Goal: Information Seeking & Learning: Learn about a topic

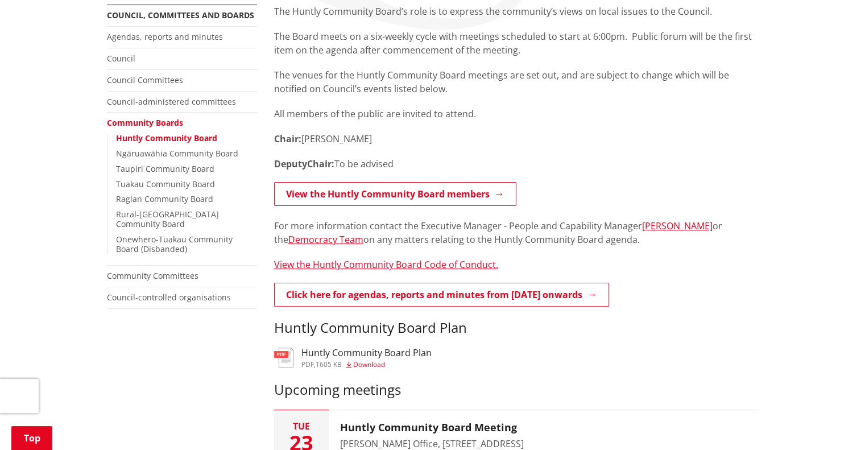
scroll to position [281, 0]
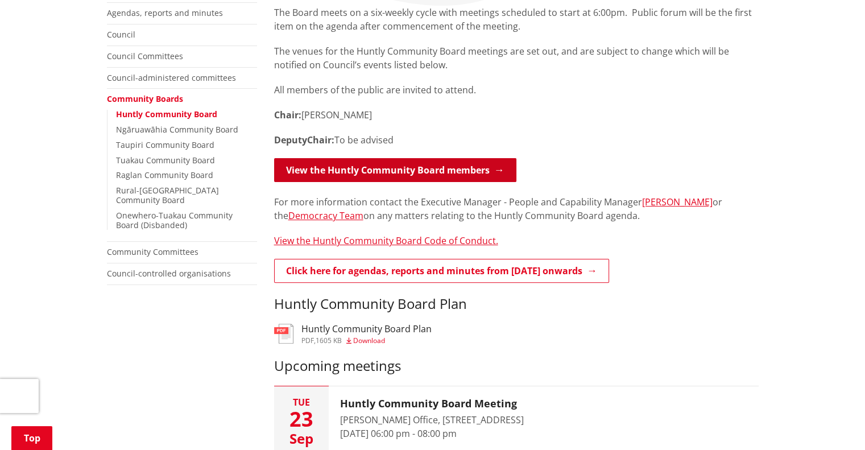
click at [475, 163] on link "View the Huntly Community Board members" at bounding box center [395, 170] width 242 height 24
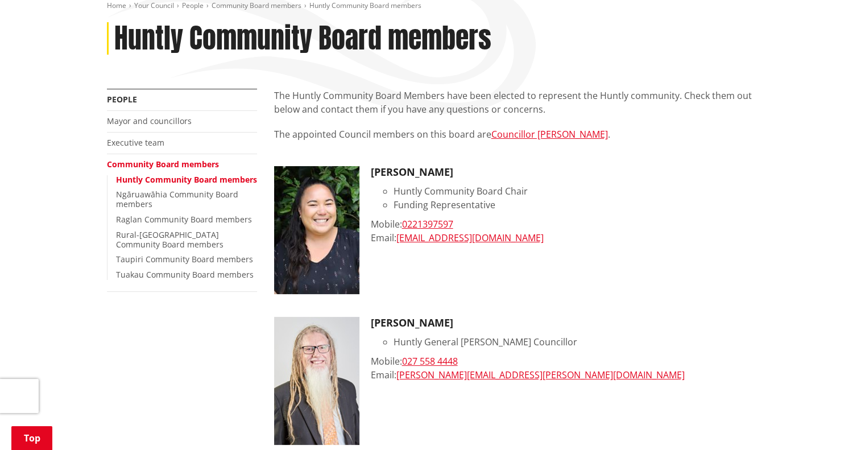
scroll to position [168, 0]
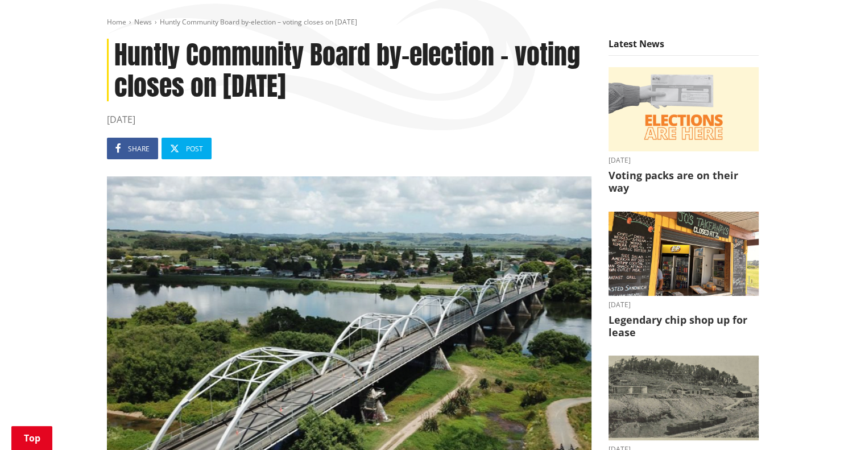
scroll to position [160, 0]
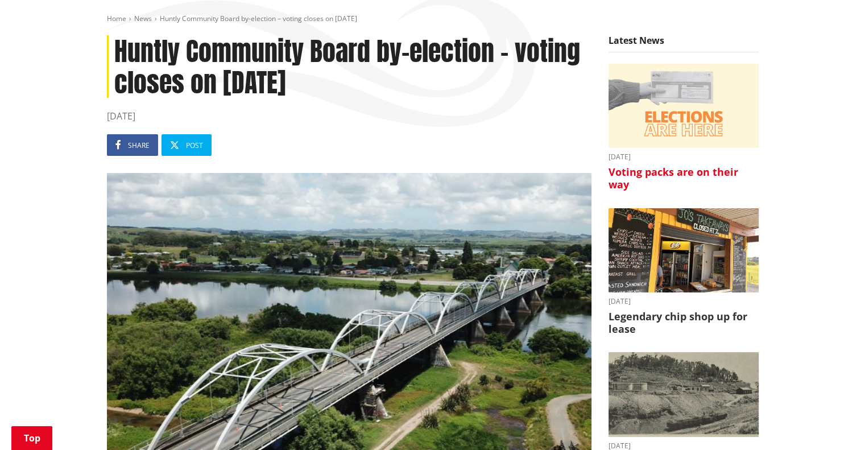
click at [673, 167] on h3 "Voting packs are on their way" at bounding box center [683, 178] width 150 height 24
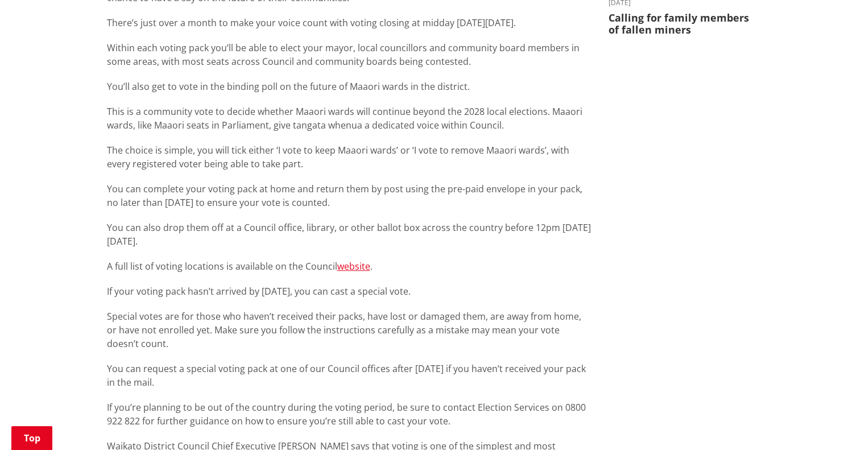
scroll to position [593, 0]
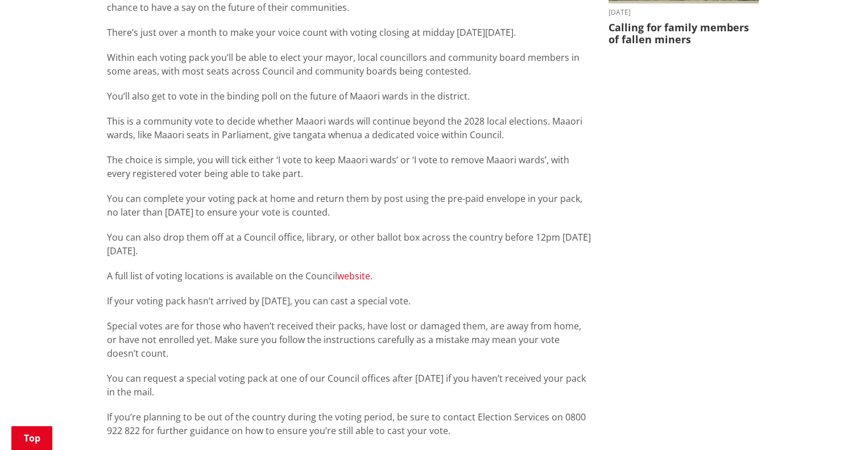
click at [349, 276] on link "website" at bounding box center [353, 276] width 33 height 13
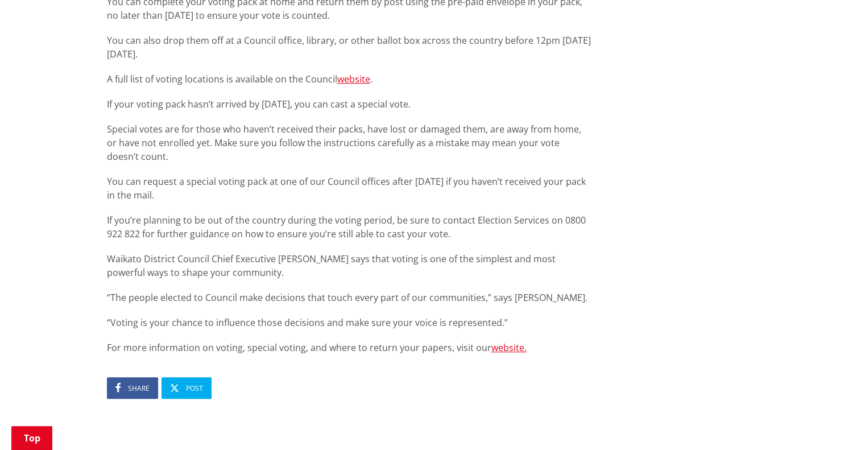
scroll to position [814, 0]
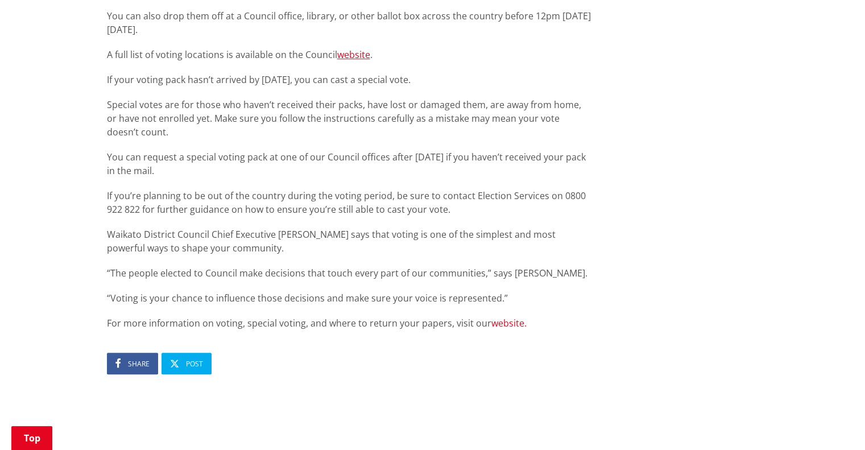
click at [512, 321] on link "website." at bounding box center [508, 323] width 35 height 13
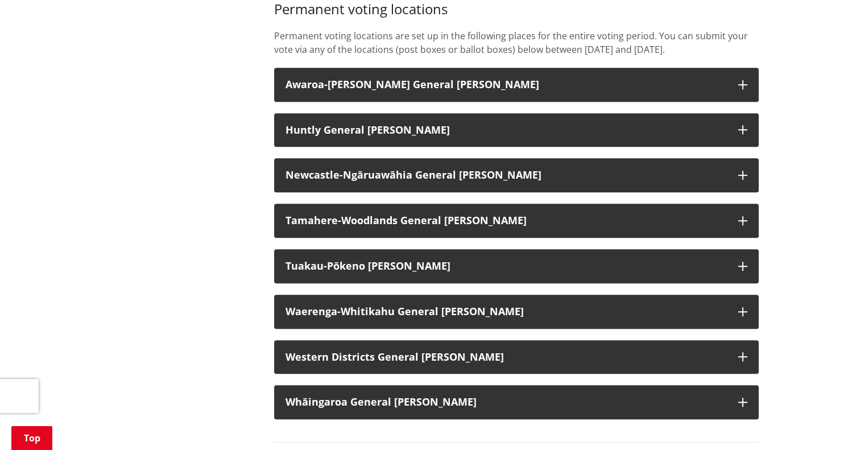
scroll to position [817, 0]
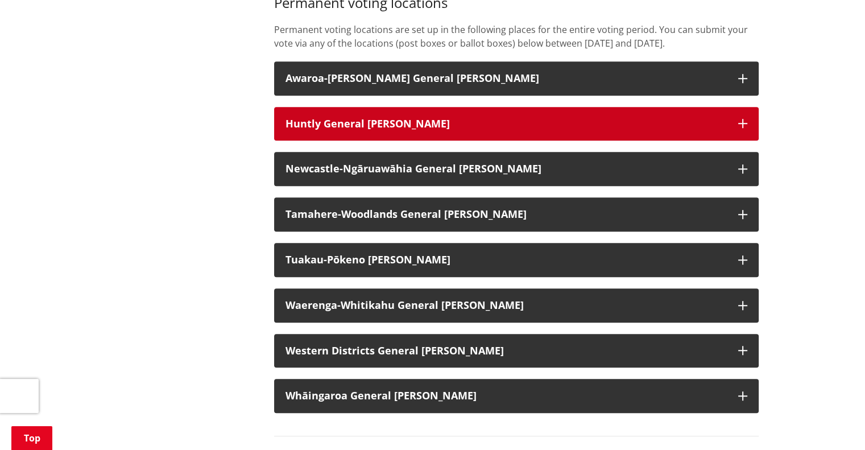
click at [689, 123] on h3 "Huntly General Ward" at bounding box center [505, 123] width 441 height 11
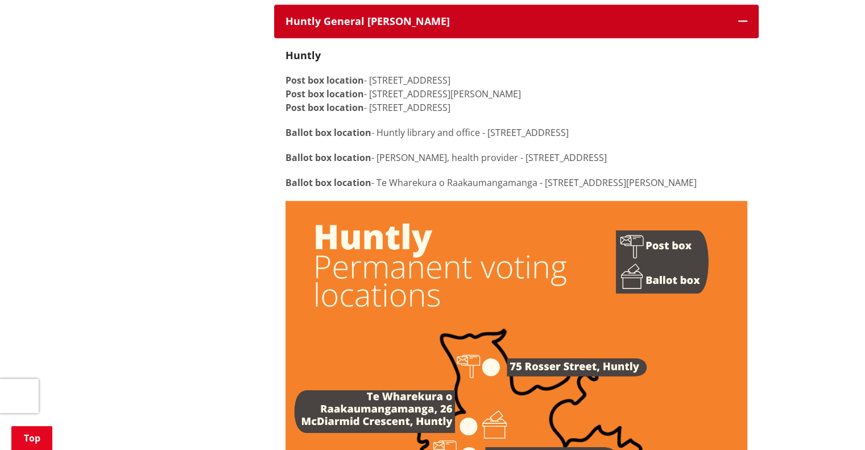
scroll to position [936, 0]
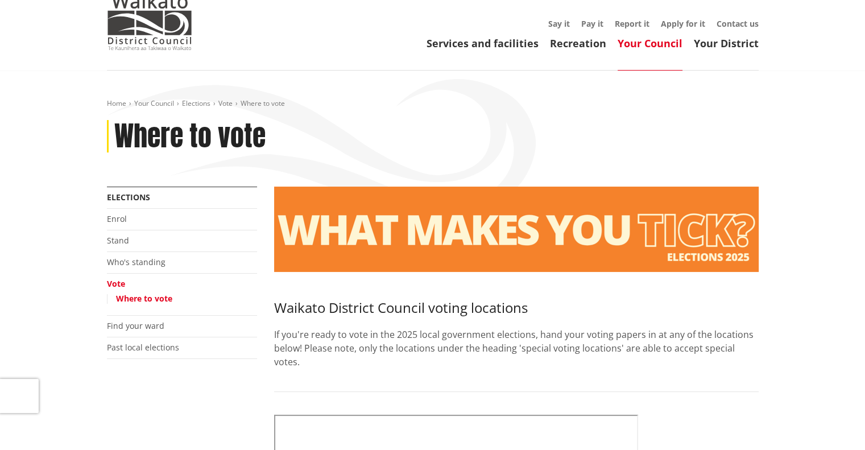
scroll to position [105, 0]
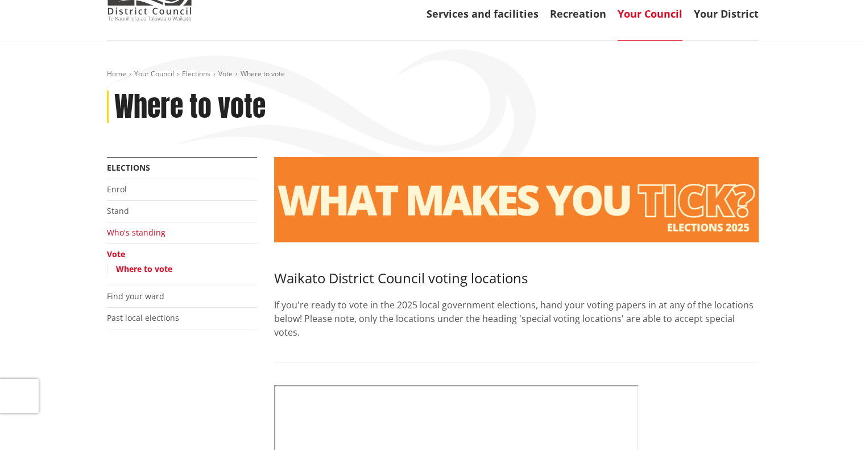
click at [141, 234] on link "Who's standing" at bounding box center [136, 232] width 59 height 11
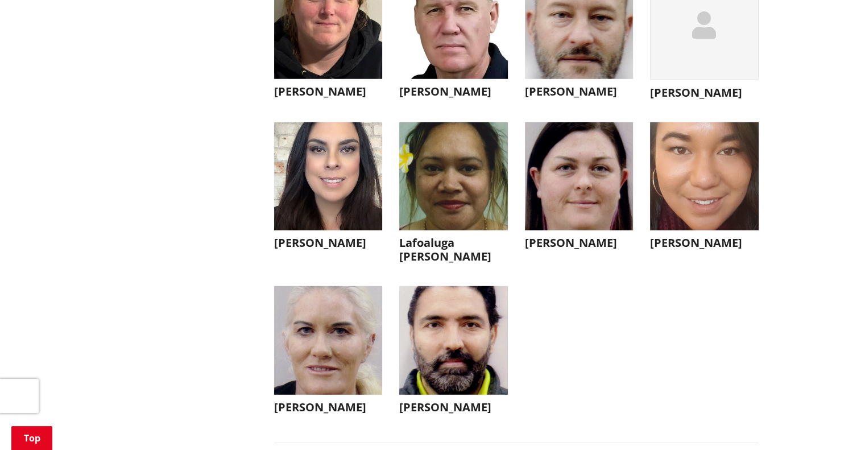
scroll to position [3075, 0]
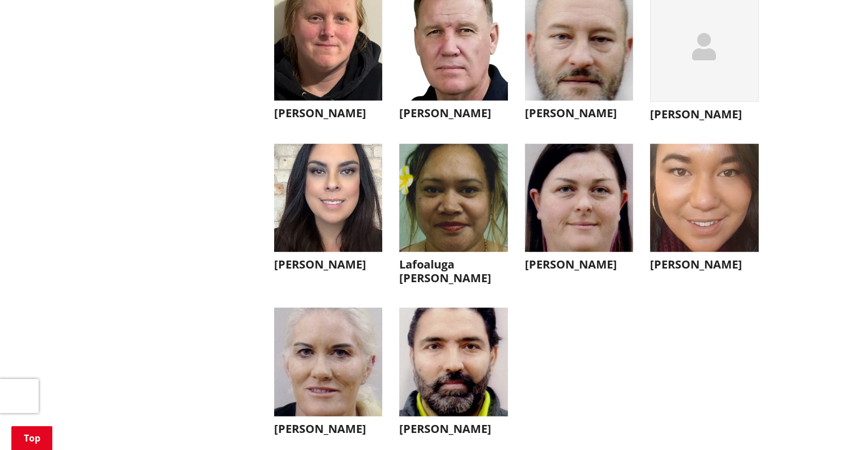
click at [337, 209] on img "button" at bounding box center [328, 198] width 109 height 109
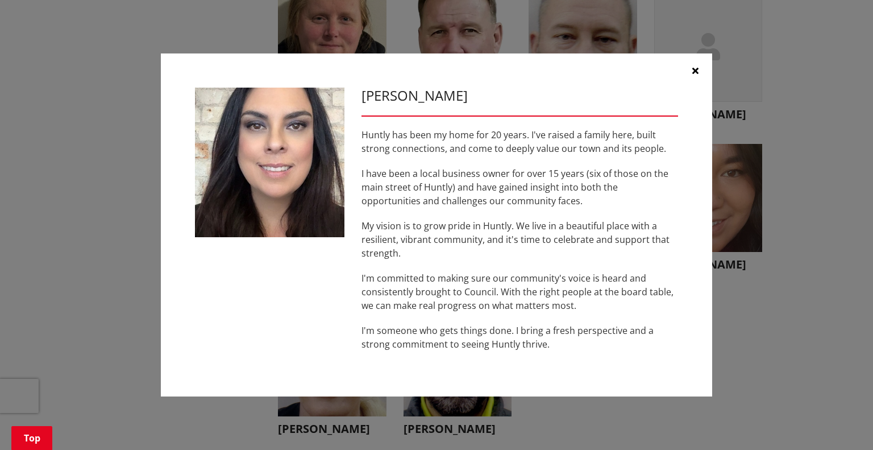
click at [699, 74] on button "button" at bounding box center [695, 70] width 34 height 34
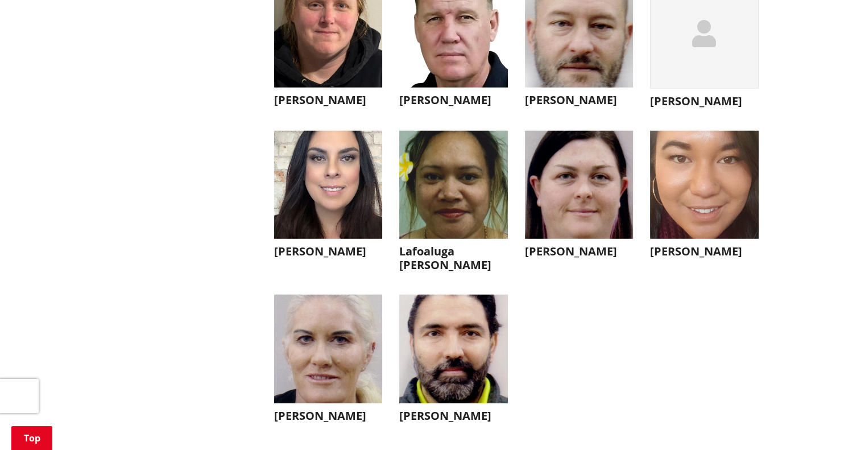
scroll to position [3071, 0]
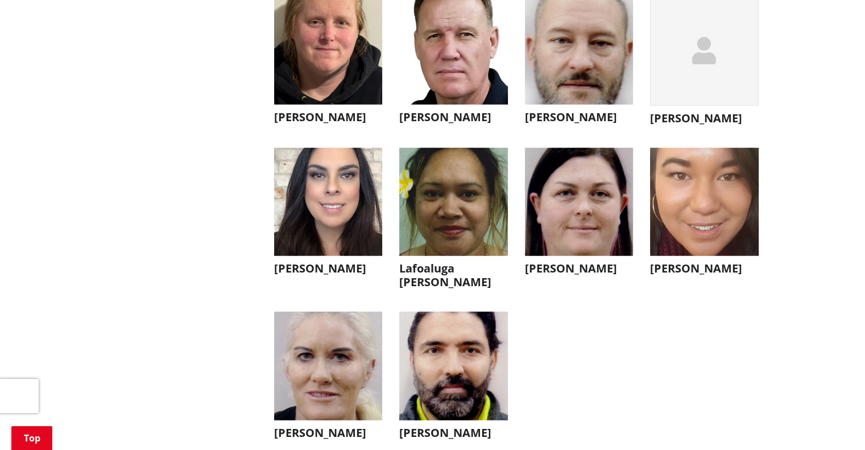
click at [428, 216] on img "button" at bounding box center [453, 202] width 109 height 109
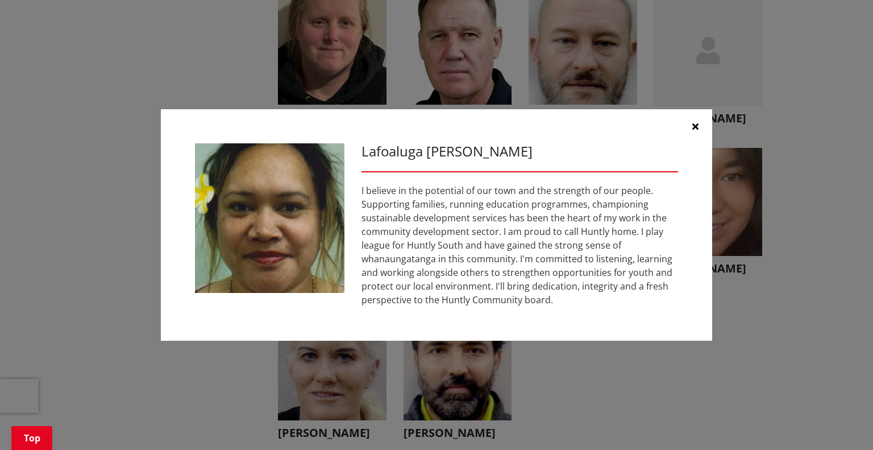
click at [698, 125] on icon "button" at bounding box center [696, 126] width 6 height 9
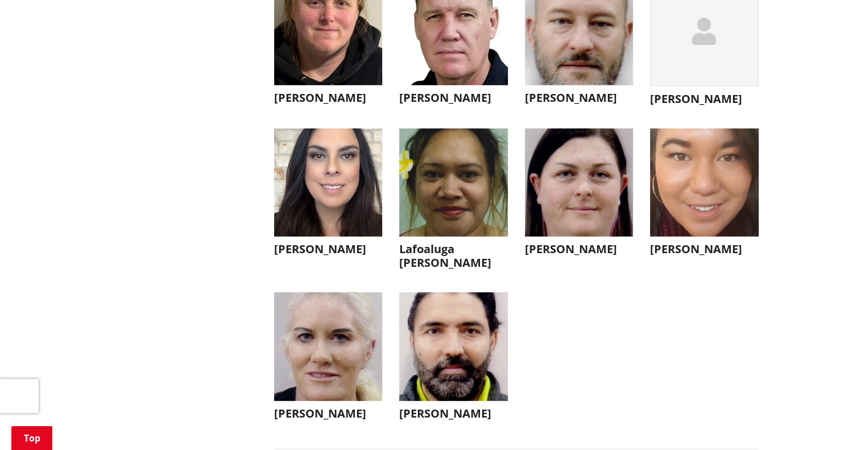
scroll to position [3082, 0]
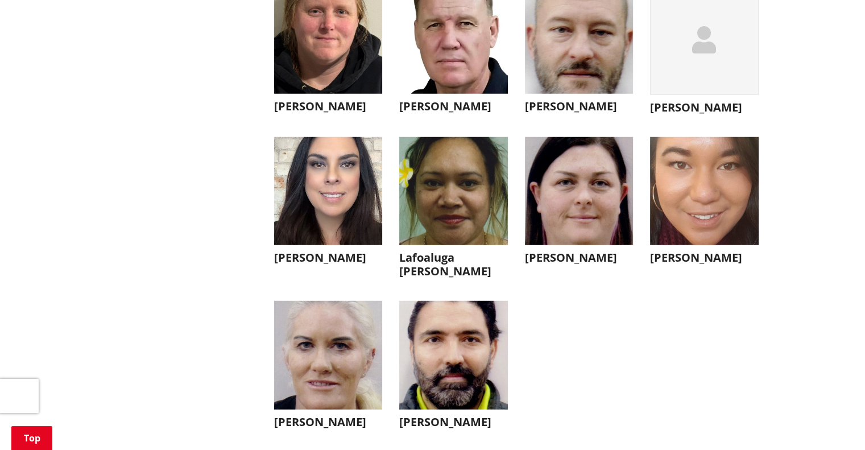
click at [682, 190] on img "button" at bounding box center [704, 191] width 109 height 109
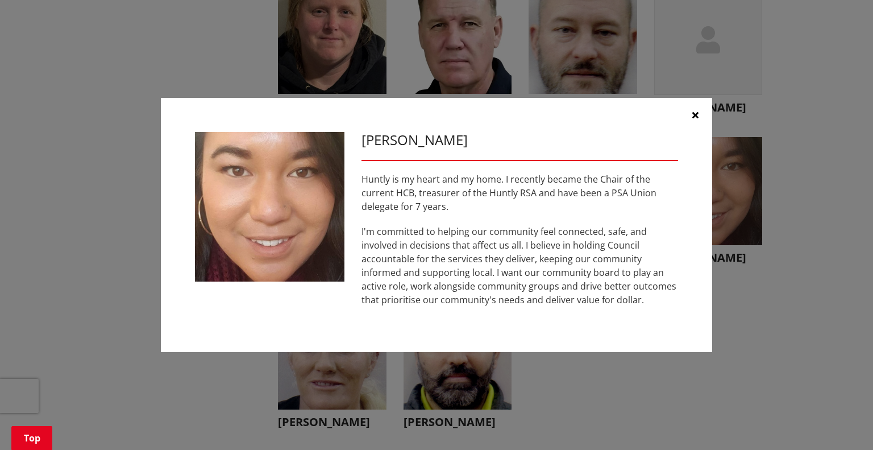
click at [699, 115] on button "button" at bounding box center [695, 115] width 34 height 34
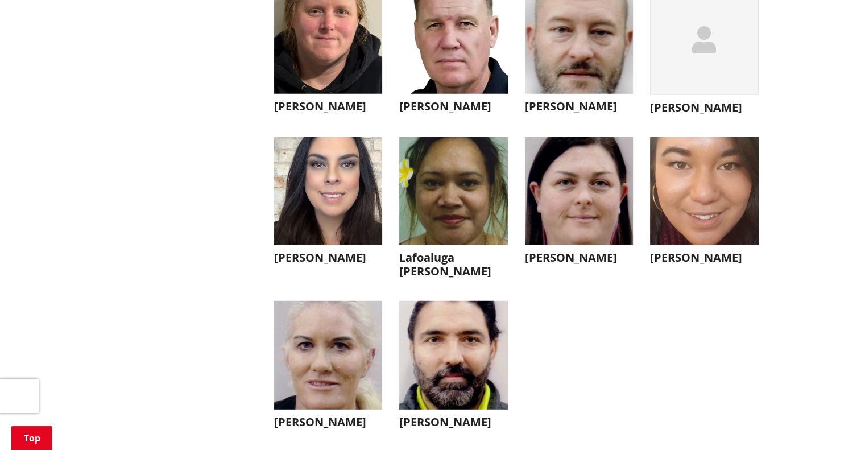
click at [436, 58] on img "button" at bounding box center [453, 39] width 109 height 109
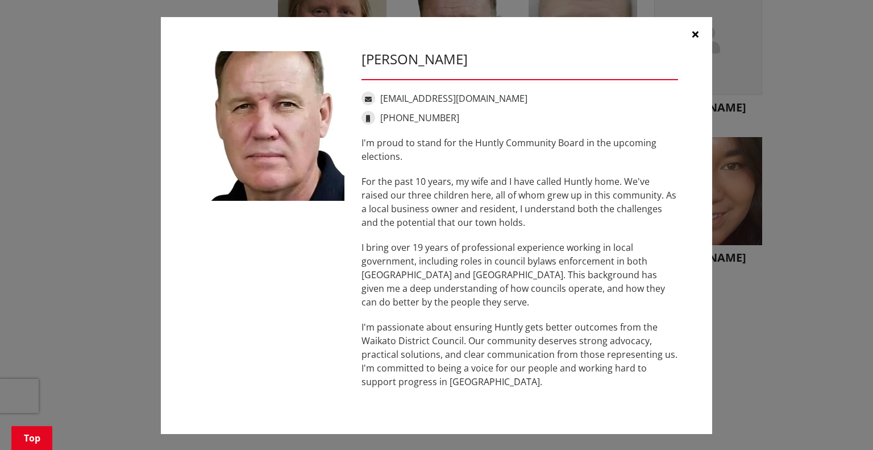
click at [694, 36] on icon "button" at bounding box center [696, 34] width 6 height 9
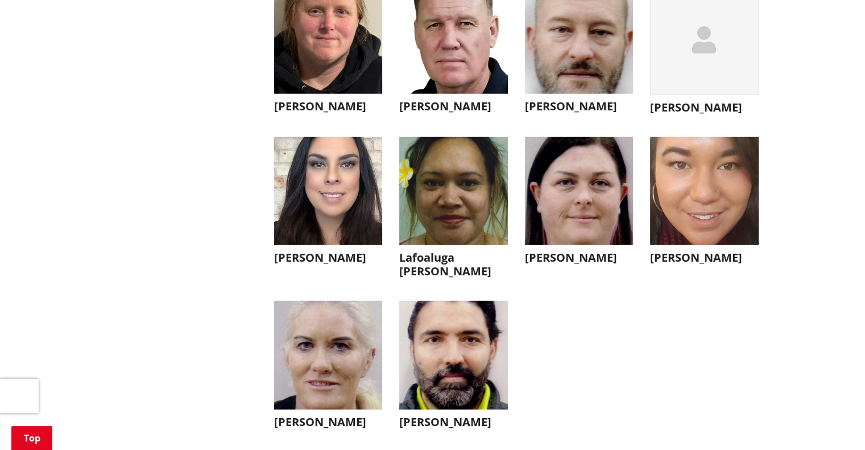
drag, startPoint x: 694, startPoint y: 36, endPoint x: 296, endPoint y: 92, distance: 402.0
click at [296, 92] on ul "[PERSON_NAME] Joy Tengu [EMAIL_ADDRESS][DOMAIN_NAME] Kia [PERSON_NAME] e te whā…" at bounding box center [517, 218] width 502 height 466
click at [321, 57] on img "button" at bounding box center [328, 39] width 109 height 109
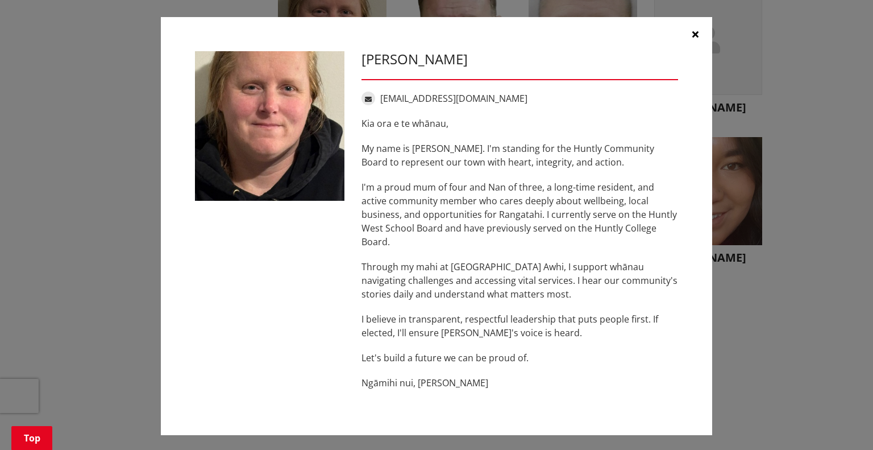
click at [694, 37] on button "button" at bounding box center [695, 34] width 34 height 34
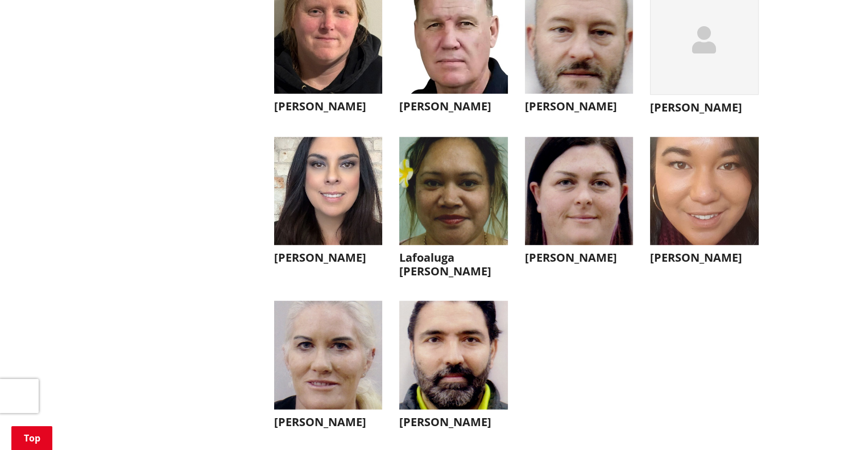
click at [450, 65] on img "button" at bounding box center [453, 39] width 109 height 109
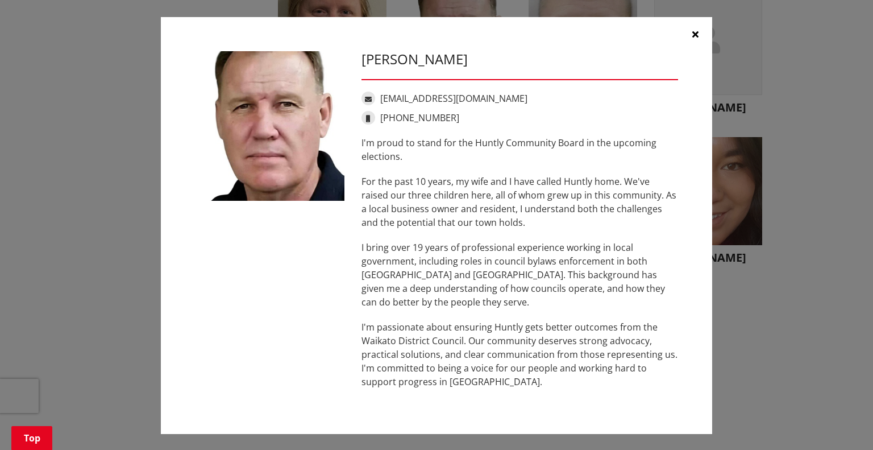
click at [687, 32] on button "button" at bounding box center [695, 34] width 34 height 34
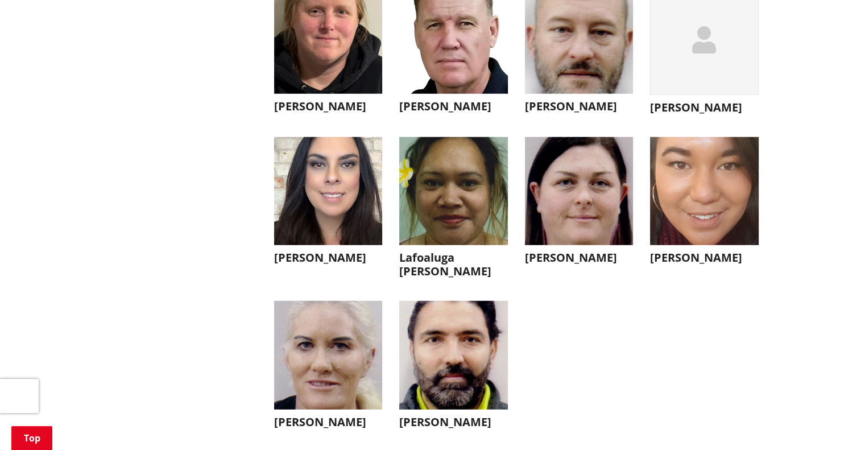
click at [304, 206] on img "button" at bounding box center [328, 191] width 109 height 109
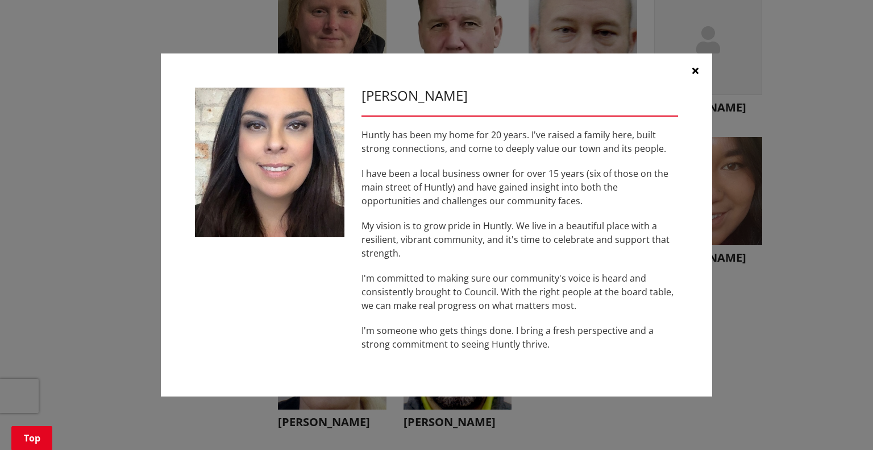
click at [693, 73] on icon "button" at bounding box center [696, 70] width 6 height 9
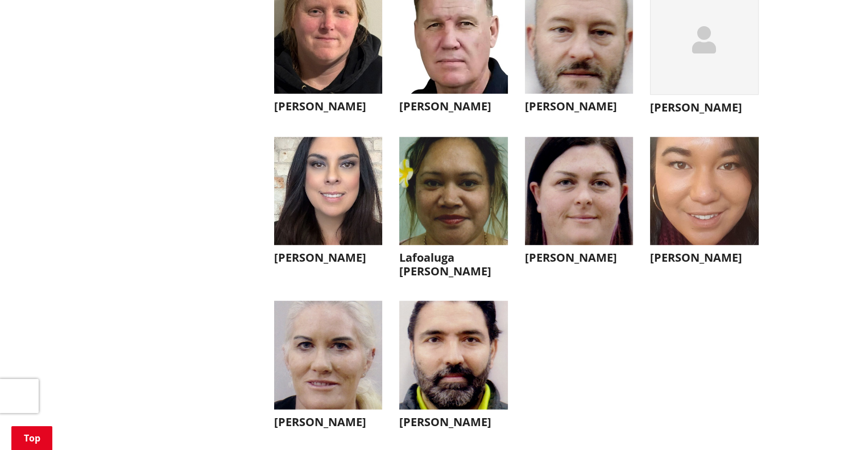
click at [737, 190] on img "button" at bounding box center [704, 191] width 109 height 109
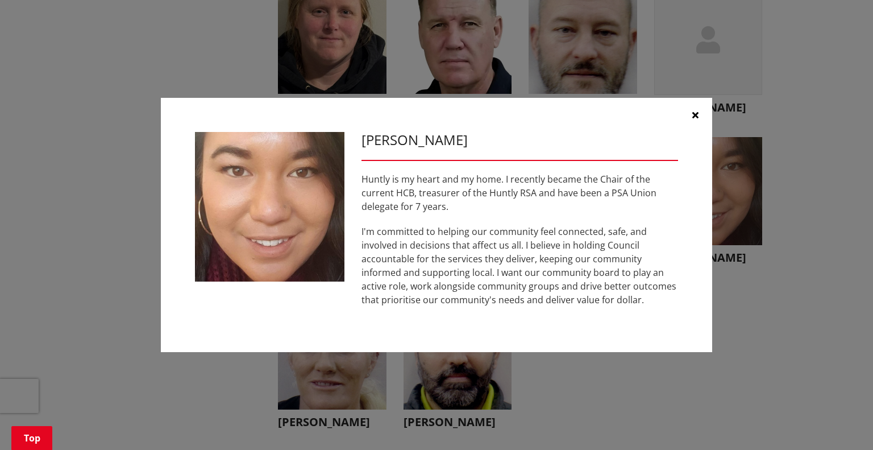
click at [694, 116] on icon "button" at bounding box center [696, 114] width 6 height 9
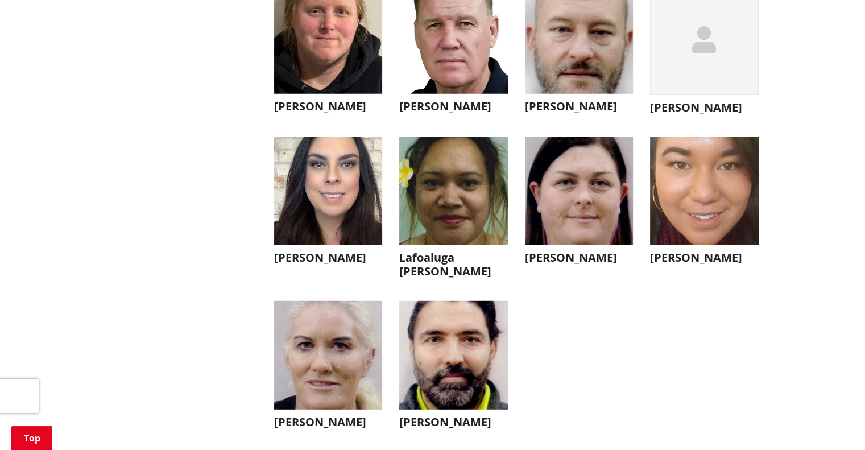
click at [411, 214] on img "button" at bounding box center [453, 191] width 109 height 109
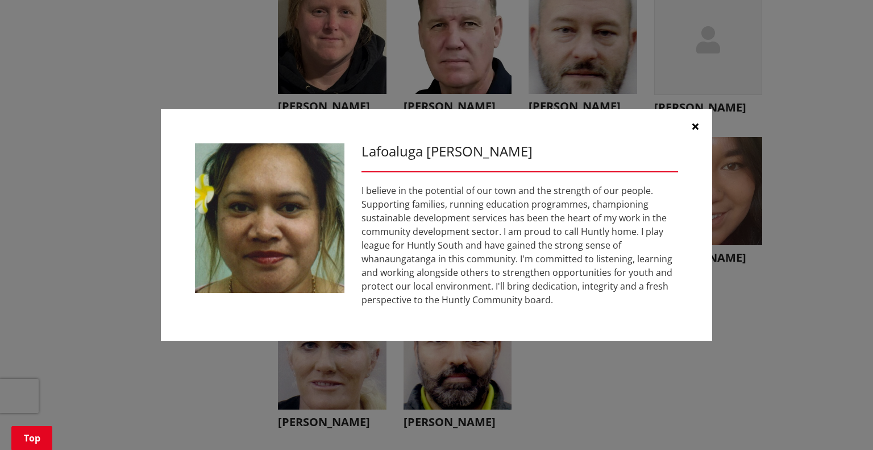
click at [694, 128] on icon "button" at bounding box center [696, 126] width 6 height 9
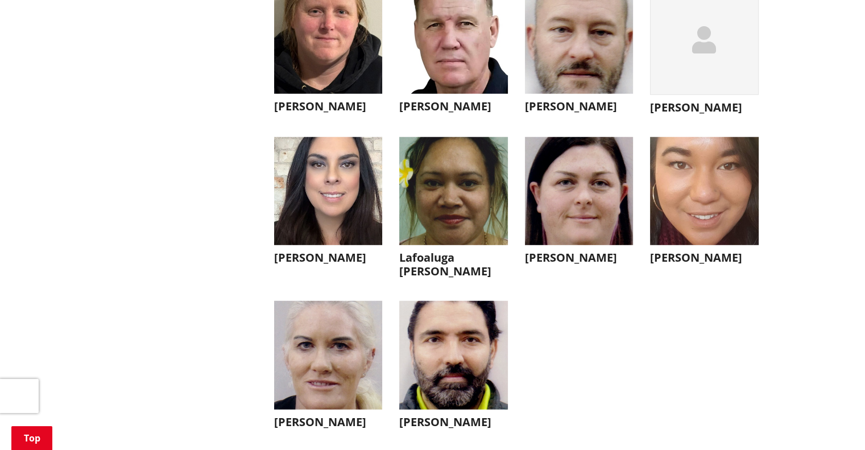
click at [362, 393] on img "button" at bounding box center [328, 355] width 109 height 109
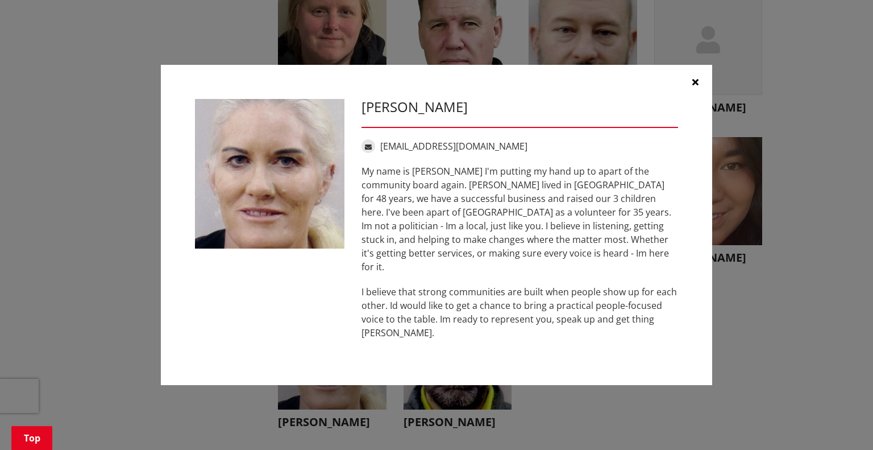
click at [698, 86] on icon "button" at bounding box center [696, 81] width 6 height 9
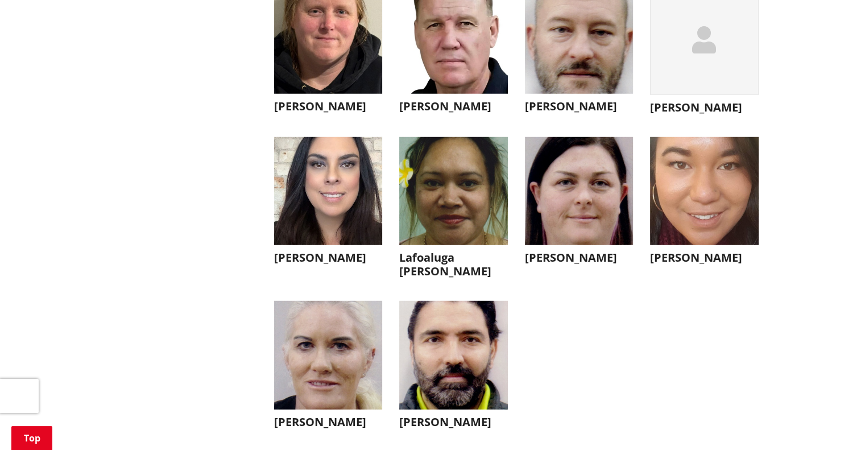
click at [445, 195] on img "button" at bounding box center [453, 191] width 109 height 109
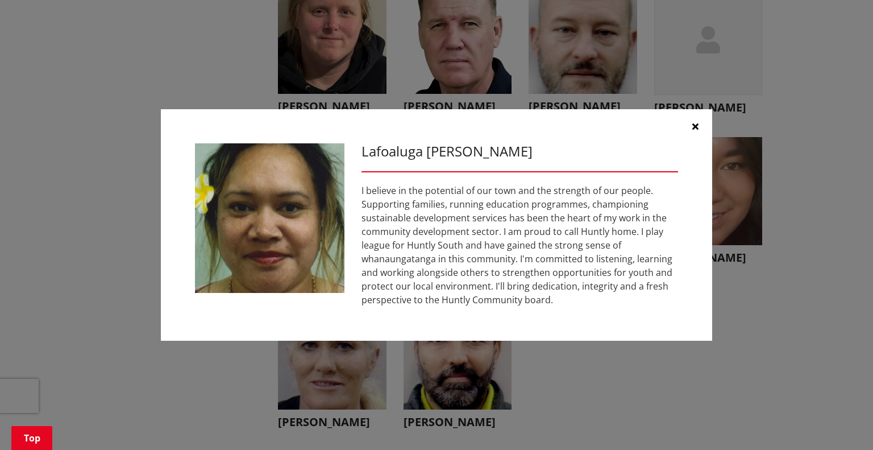
click at [696, 126] on icon "button" at bounding box center [696, 126] width 6 height 9
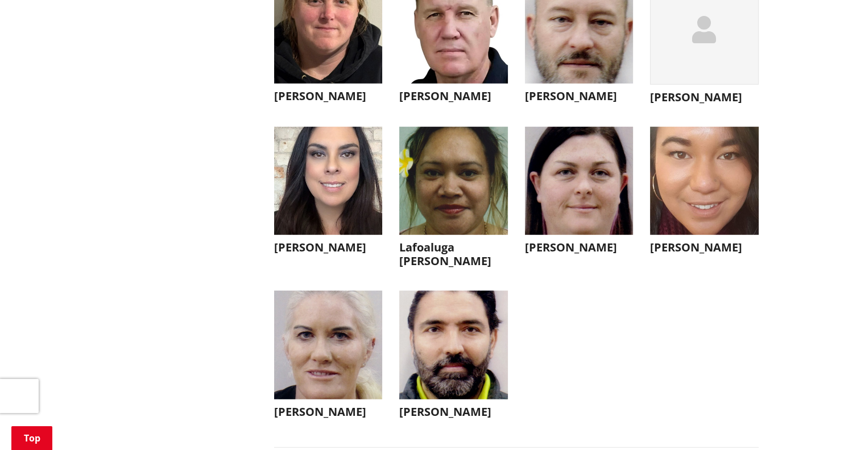
scroll to position [3101, 0]
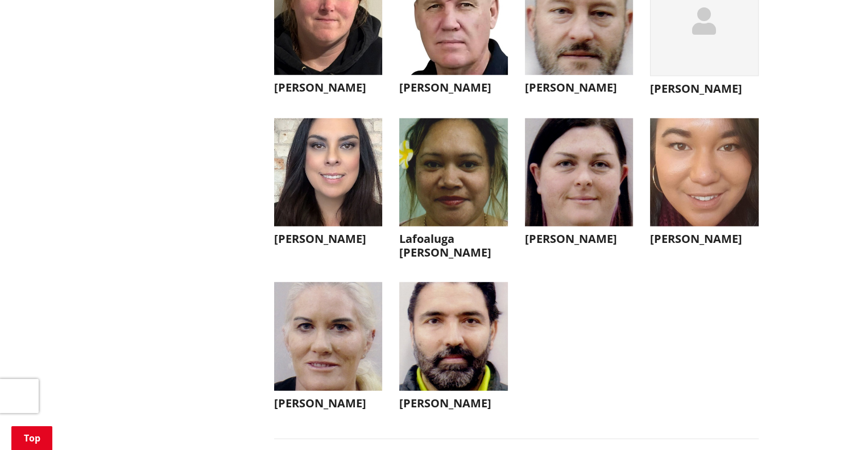
click at [589, 177] on img "button" at bounding box center [579, 172] width 109 height 109
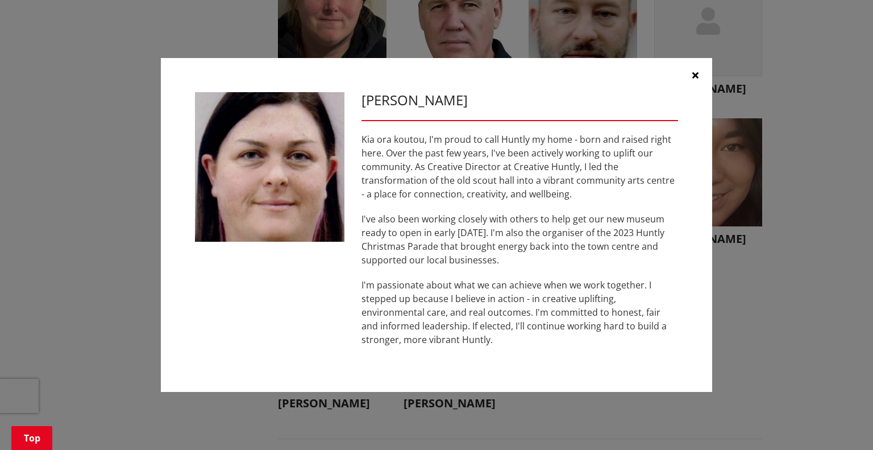
click at [689, 78] on button "button" at bounding box center [695, 75] width 34 height 34
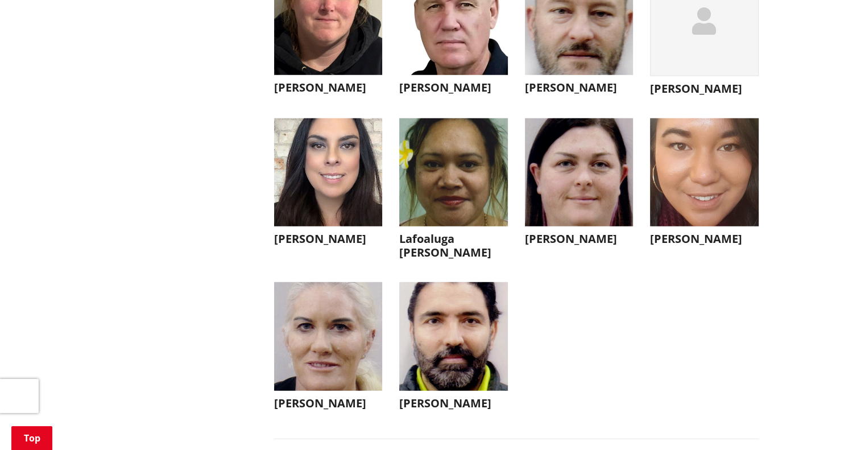
click at [686, 38] on div "button" at bounding box center [704, 21] width 109 height 110
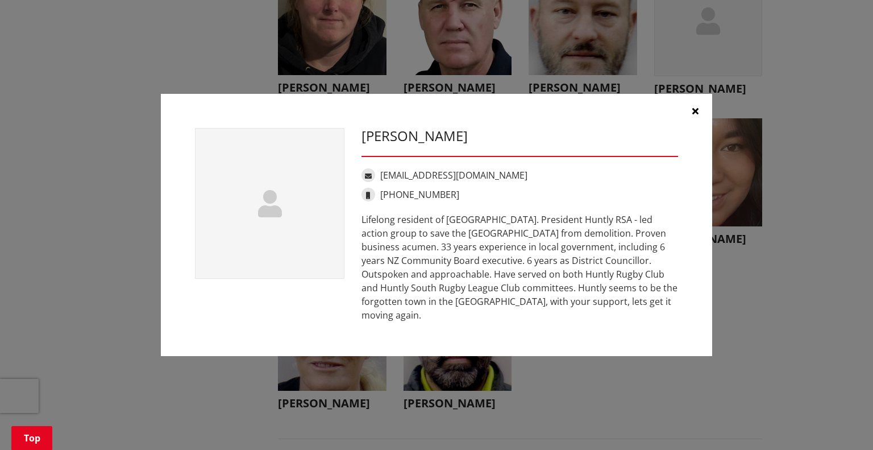
click at [697, 115] on icon "button" at bounding box center [696, 110] width 6 height 9
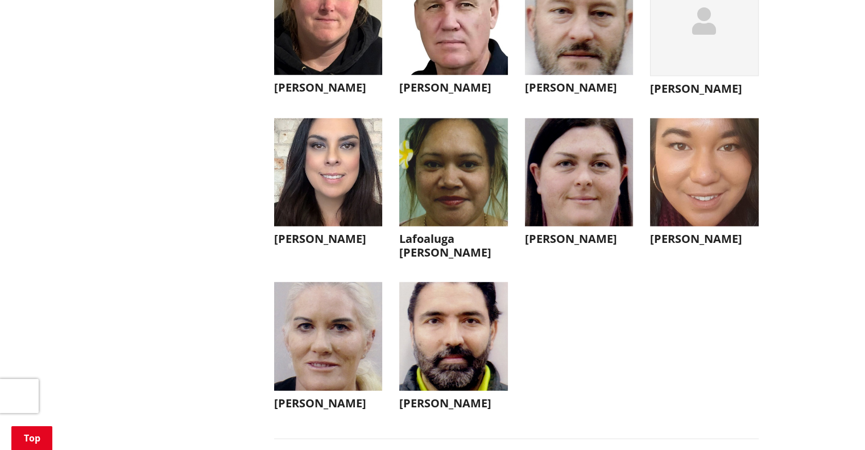
click at [711, 49] on div "button" at bounding box center [704, 21] width 109 height 110
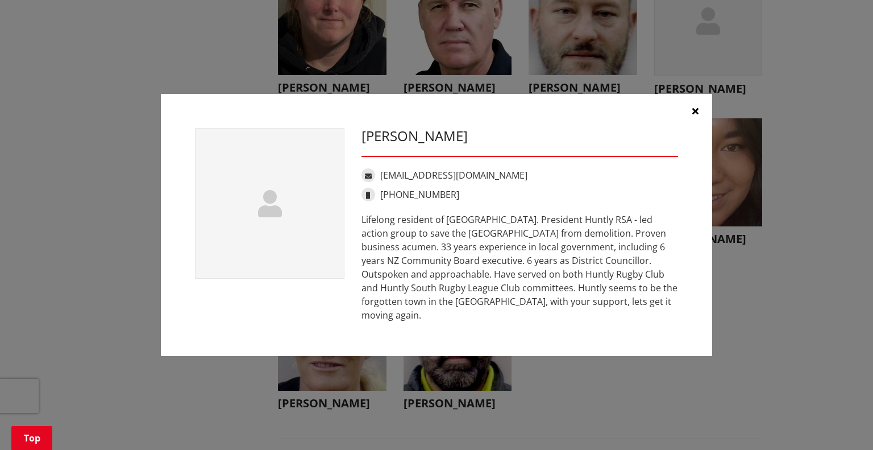
click at [694, 115] on icon "button" at bounding box center [696, 110] width 6 height 9
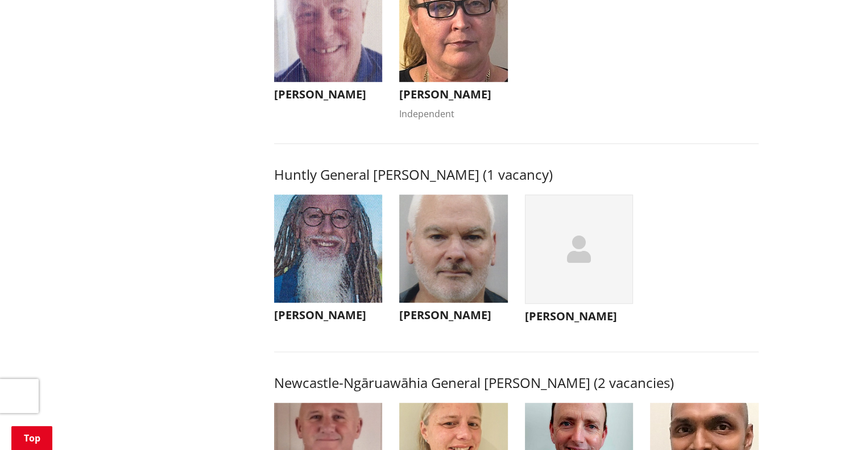
scroll to position [677, 0]
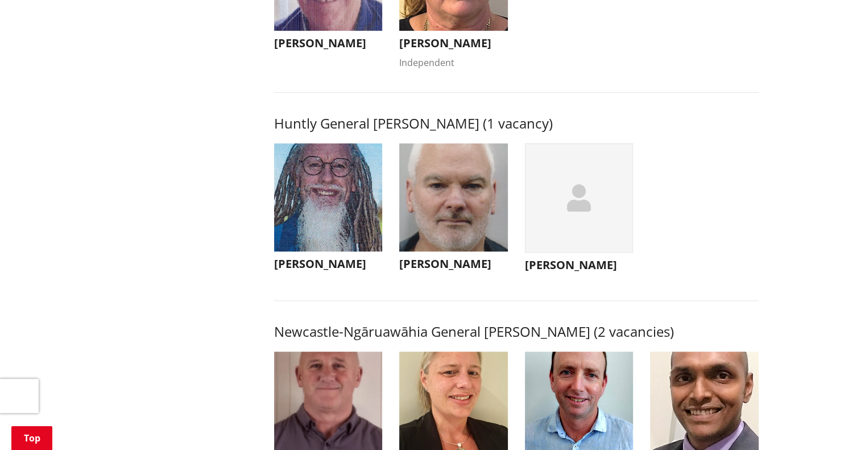
click at [450, 219] on img "button" at bounding box center [453, 197] width 109 height 109
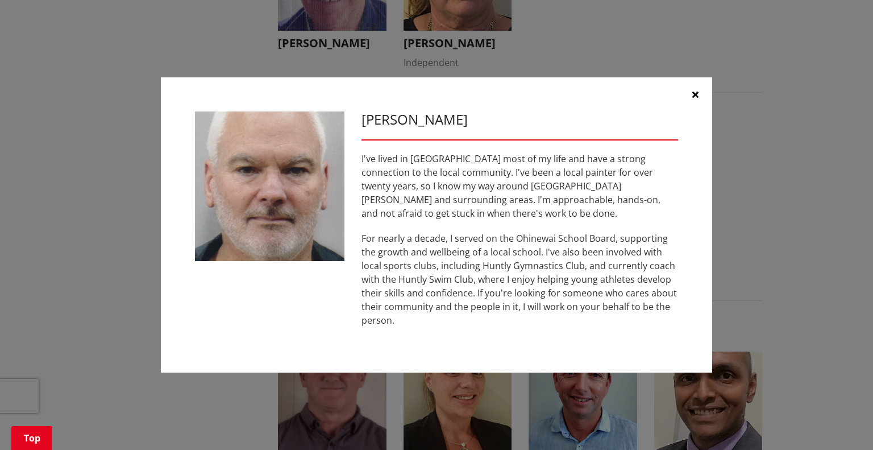
click at [693, 99] on icon "button" at bounding box center [696, 94] width 6 height 9
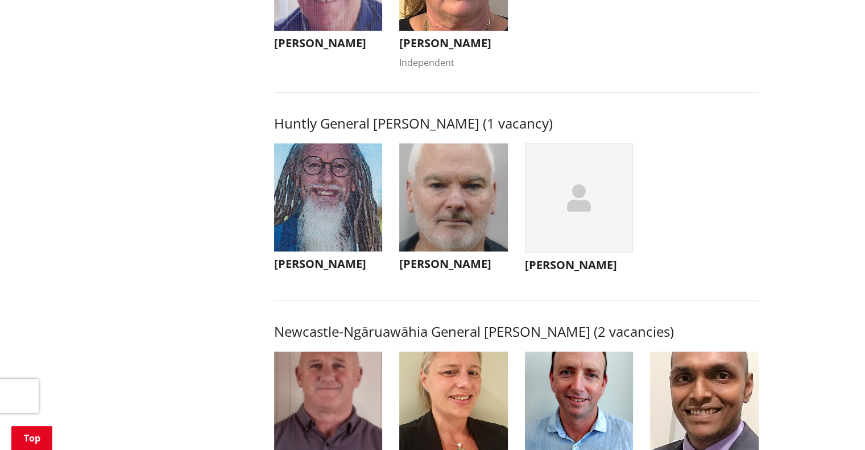
click at [337, 202] on img "button" at bounding box center [328, 197] width 109 height 109
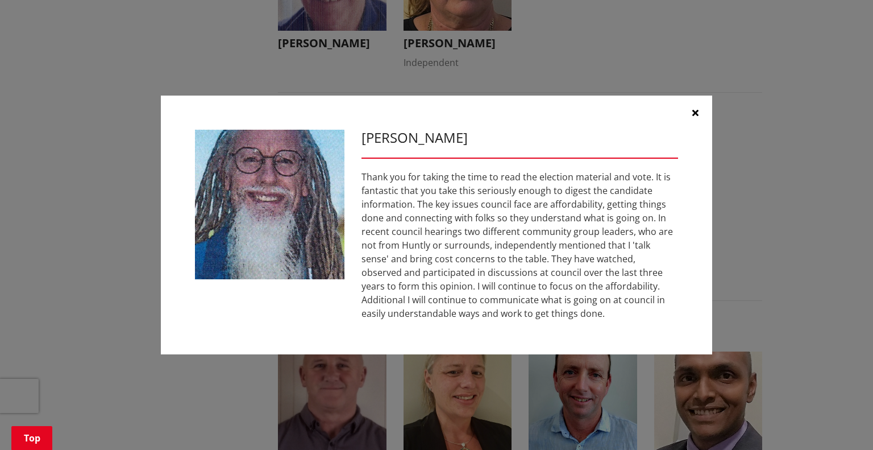
click at [693, 116] on icon "button" at bounding box center [696, 112] width 6 height 9
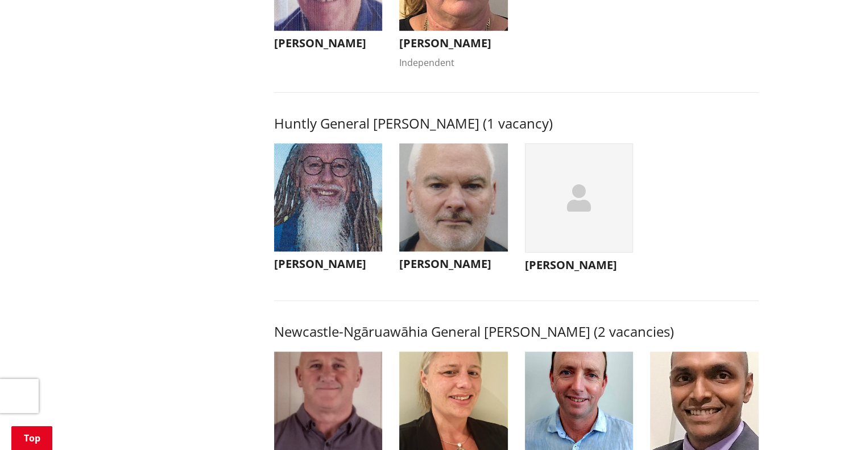
click at [482, 213] on img "button" at bounding box center [453, 197] width 109 height 109
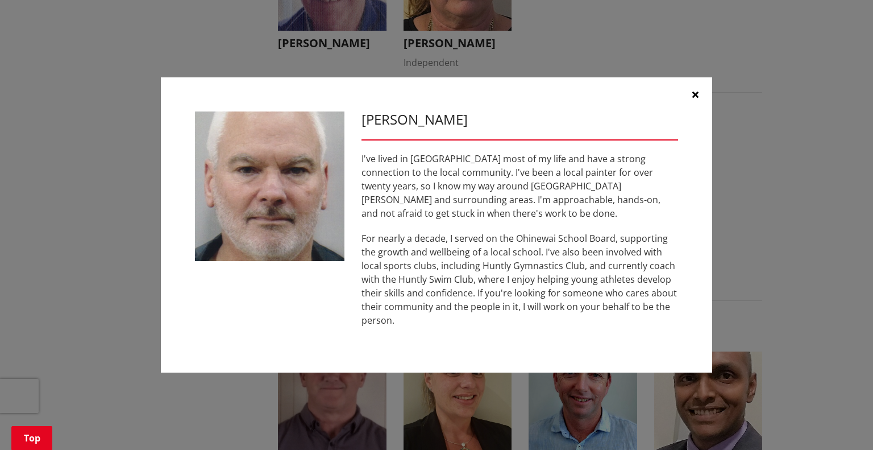
click at [695, 107] on button "button" at bounding box center [695, 94] width 34 height 34
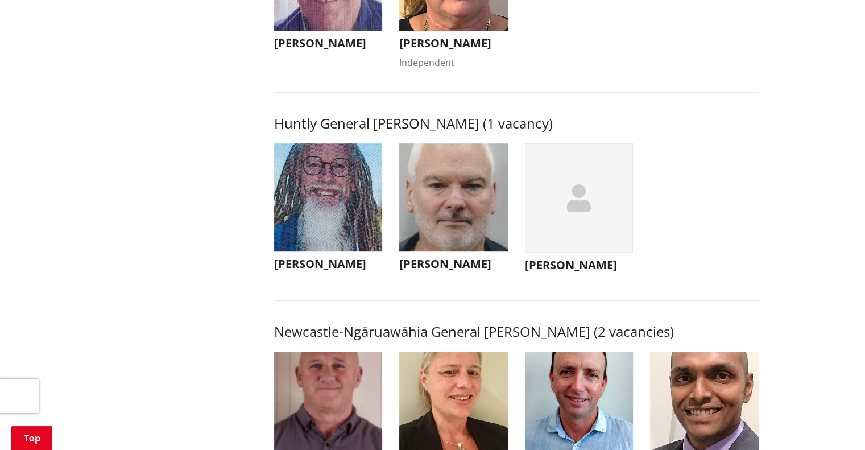
click at [598, 201] on div "button" at bounding box center [579, 198] width 109 height 110
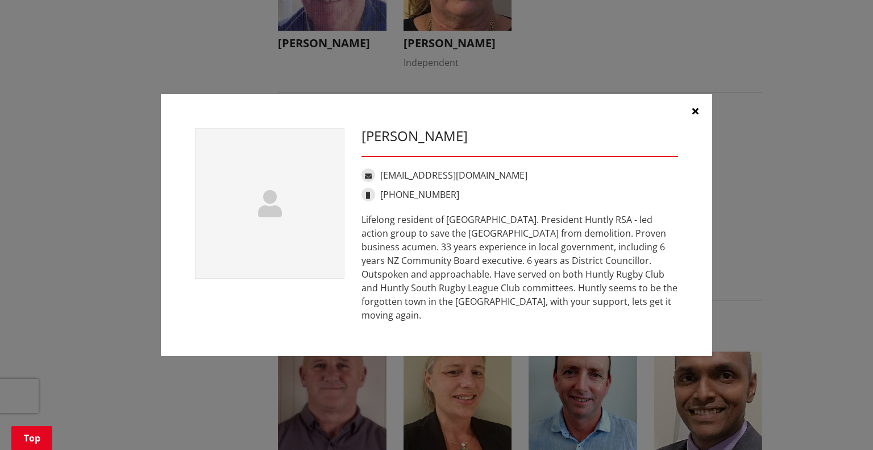
click at [698, 115] on icon "button" at bounding box center [696, 110] width 6 height 9
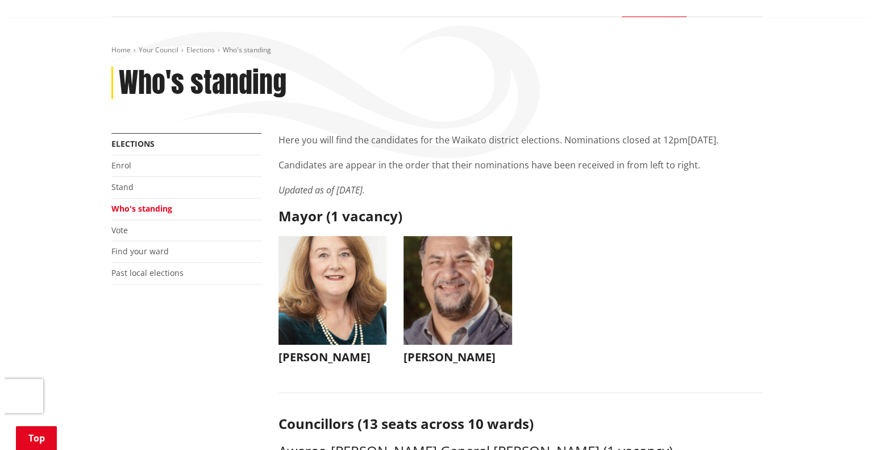
scroll to position [162, 0]
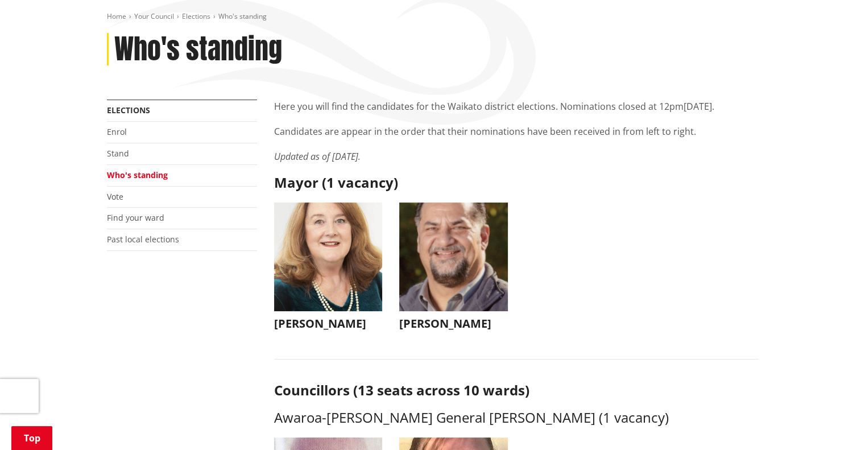
click at [480, 239] on img "button" at bounding box center [453, 256] width 109 height 109
